Goal: Find contact information: Find contact information

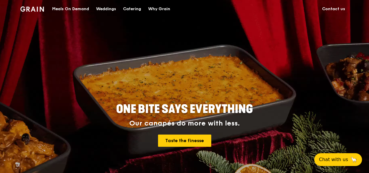
click at [338, 6] on link "Contact us" at bounding box center [334, 8] width 30 height 17
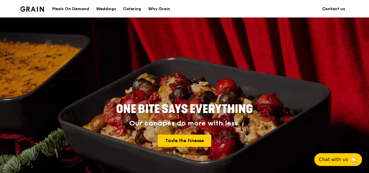
scroll to position [169, 0]
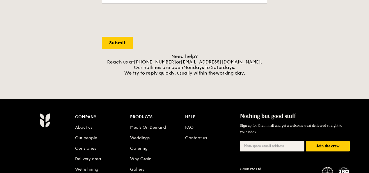
scroll to position [175, 0]
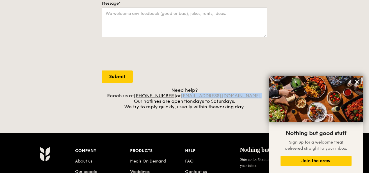
drag, startPoint x: 250, startPoint y: 94, endPoint x: 191, endPoint y: 94, distance: 58.3
click at [191, 94] on div "Need help? Reach us at +65 3163 5335 or concierge@grain.com.sg . Our hotlines a…" at bounding box center [185, 98] width 166 height 22
copy div "concierge@grain.com.sg ."
drag, startPoint x: 183, startPoint y: 94, endPoint x: 151, endPoint y: 95, distance: 32.4
click at [151, 95] on div "Need help? Reach us at +65 3163 5335 or concierge@grain.com.sg . Our hotlines a…" at bounding box center [185, 98] width 166 height 22
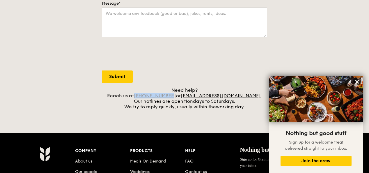
copy link "[PHONE_NUMBER]"
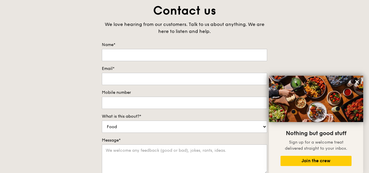
scroll to position [0, 0]
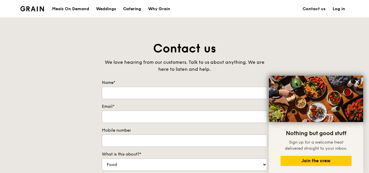
click at [137, 7] on div "Catering" at bounding box center [132, 8] width 18 height 17
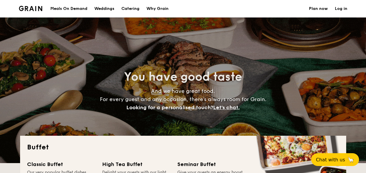
select select
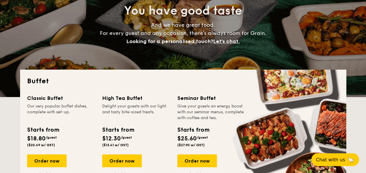
scroll to position [87, 0]
